Goal: Transaction & Acquisition: Purchase product/service

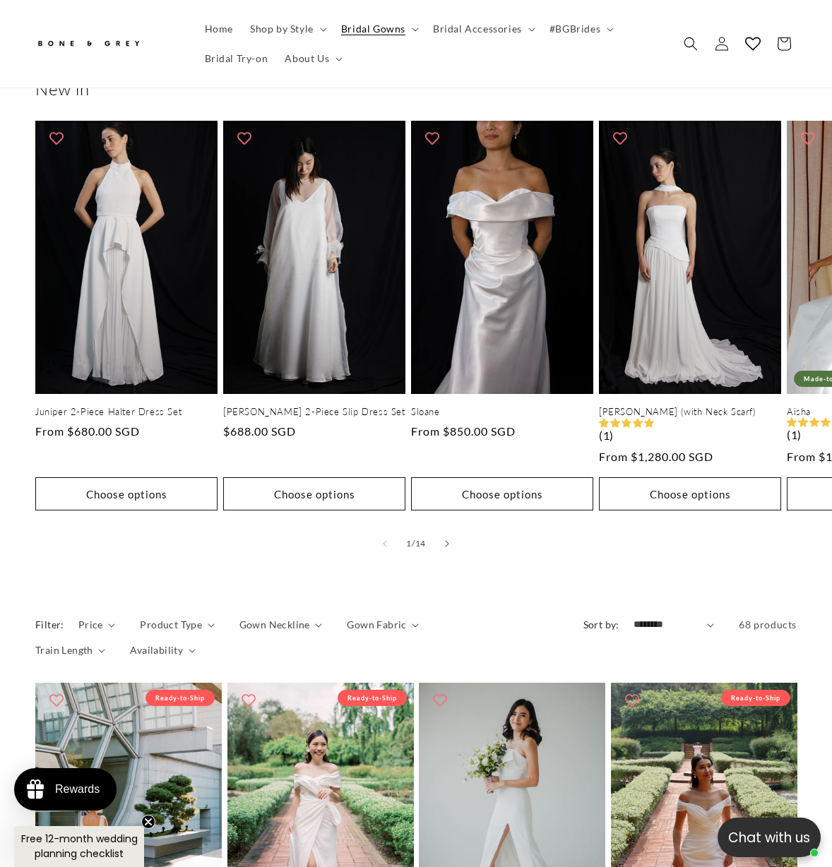
scroll to position [0, 538]
click at [203, 617] on summary "Product Type" at bounding box center [177, 624] width 74 height 15
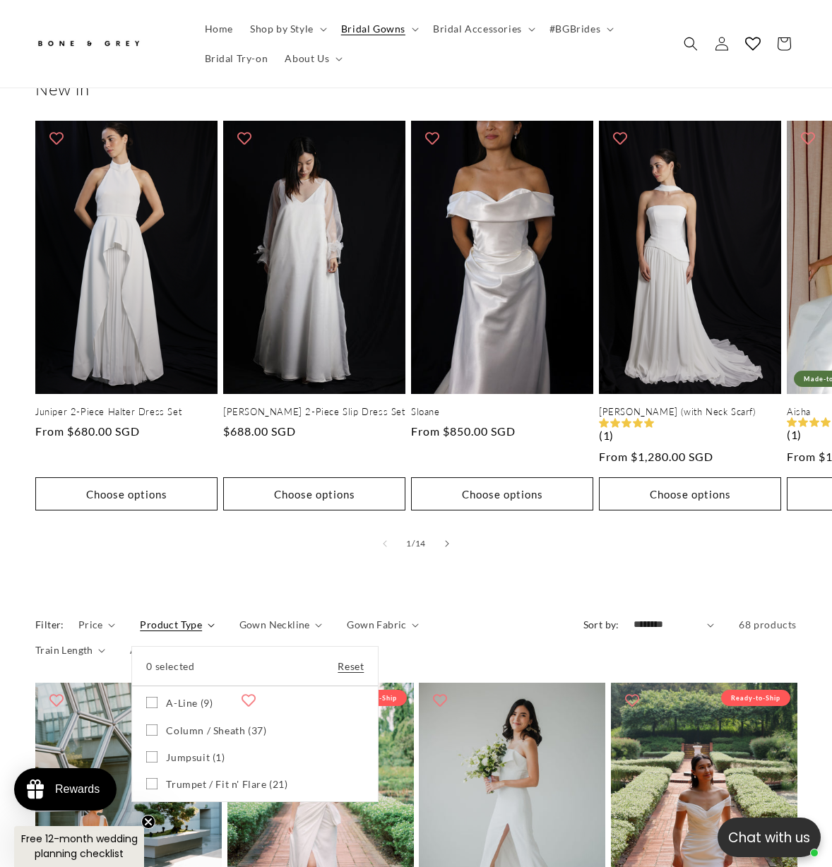
click at [203, 617] on summary "Product Type" at bounding box center [177, 624] width 74 height 15
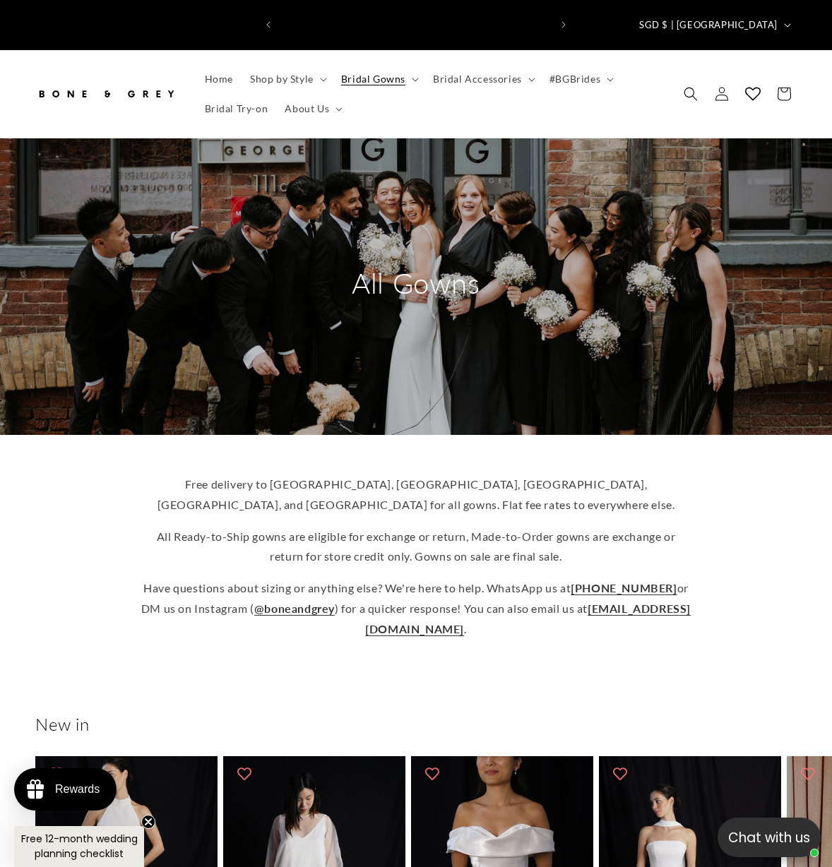
scroll to position [0, 269]
click at [410, 71] on summary "Bridal Gowns" at bounding box center [378, 79] width 92 height 30
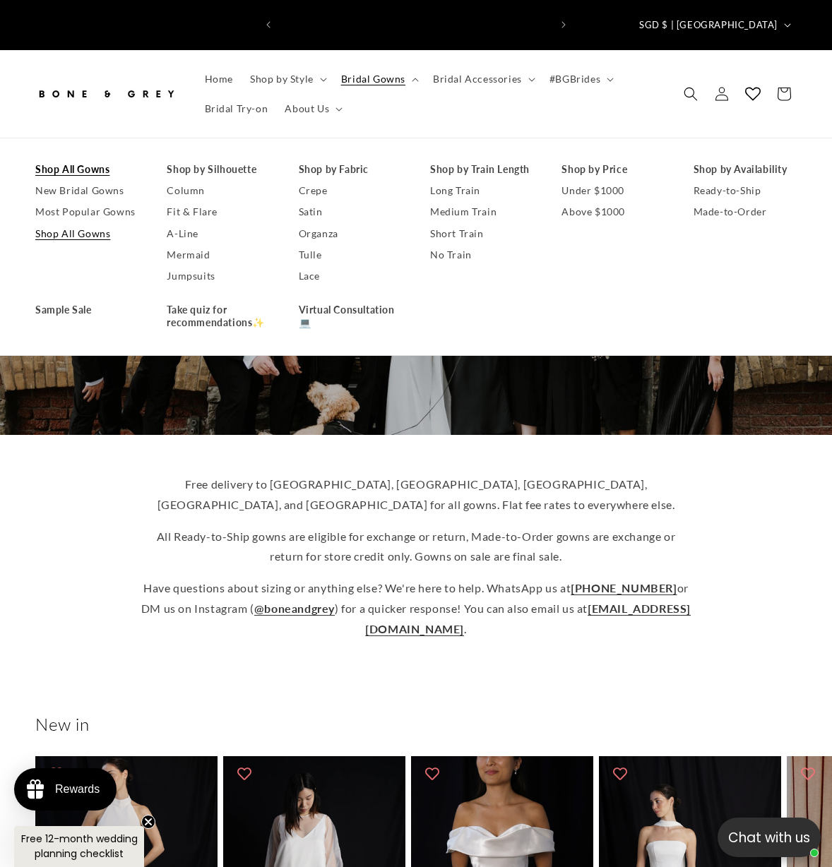
scroll to position [0, 538]
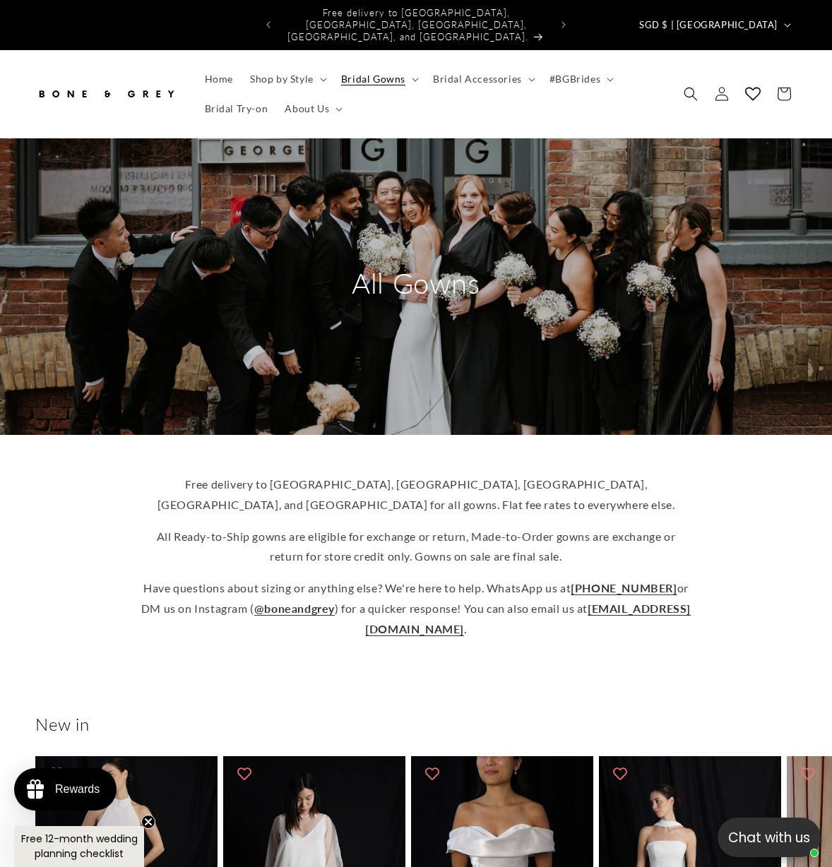
click at [721, 560] on div "Free delivery to Australia, Canada, US, UK, and Singapore for all gowns. Flat f…" at bounding box center [416, 557] width 832 height 188
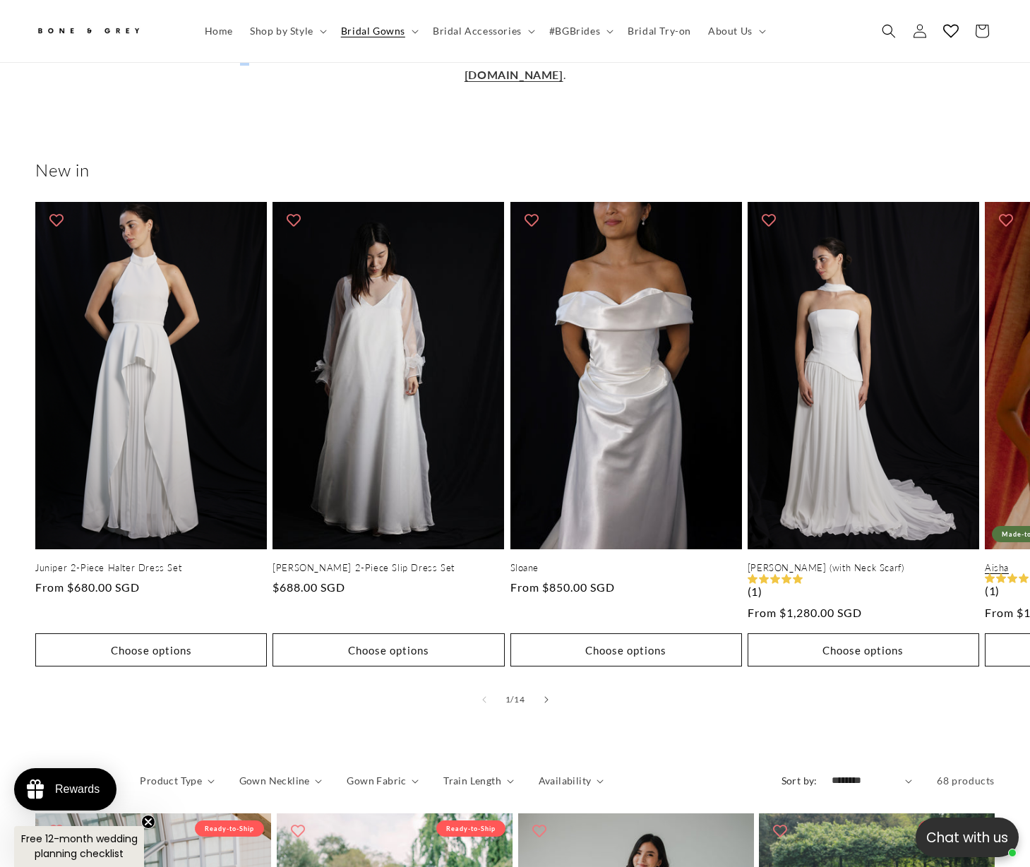
scroll to position [0, 697]
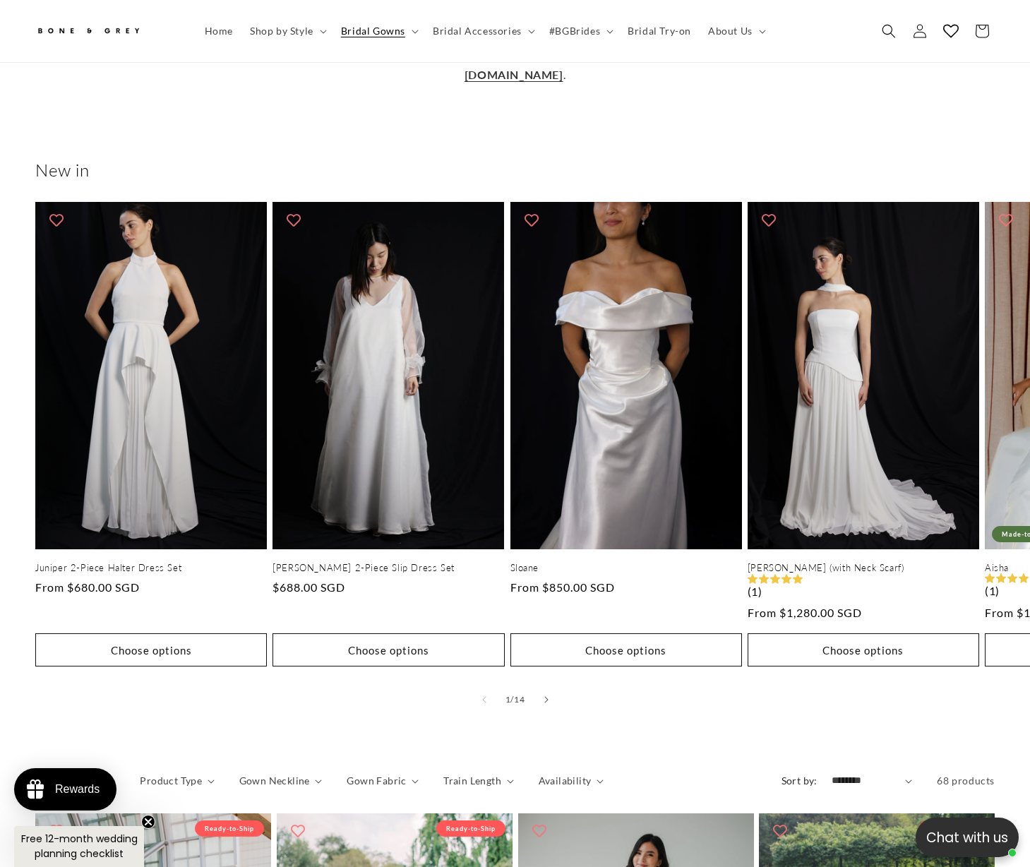
drag, startPoint x: 917, startPoint y: 685, endPoint x: 675, endPoint y: 711, distance: 243.4
click at [675, 711] on div "New in Juniper 2-Piece Halter Dress Set Juniper 2-Piece Halter Dress Set Regula…" at bounding box center [515, 436] width 1030 height 607
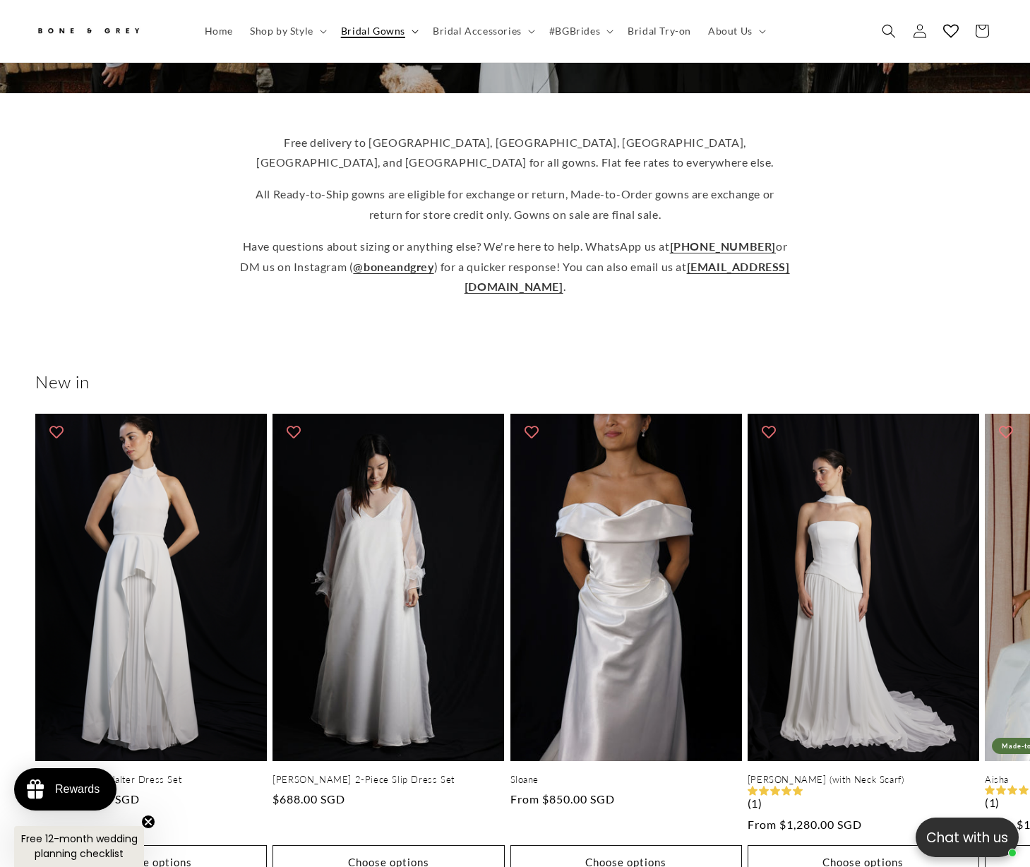
scroll to position [0, 0]
click at [433, 32] on span "Bridal Accessories" at bounding box center [477, 31] width 89 height 13
click at [418, 27] on summary "Bridal Gowns" at bounding box center [378, 31] width 92 height 30
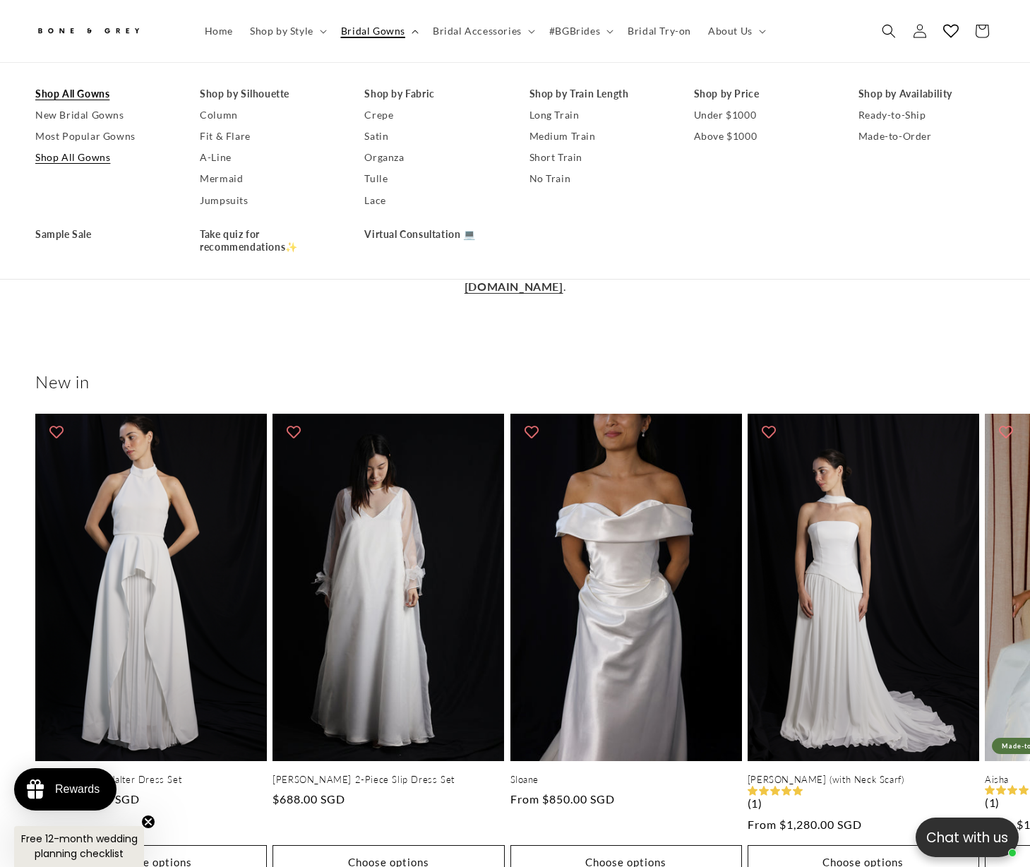
scroll to position [0, 349]
click at [49, 164] on link "Shop All Gowns" at bounding box center [103, 158] width 136 height 21
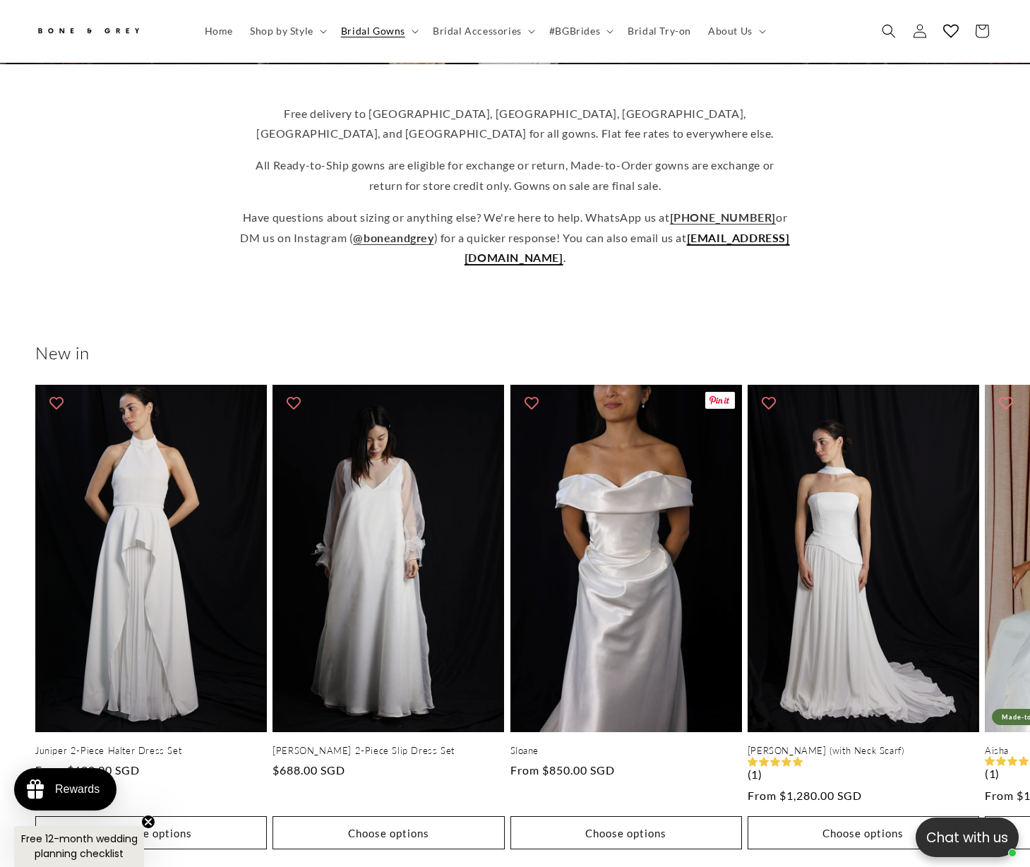
scroll to position [0, 349]
